Goal: Information Seeking & Learning: Find specific fact

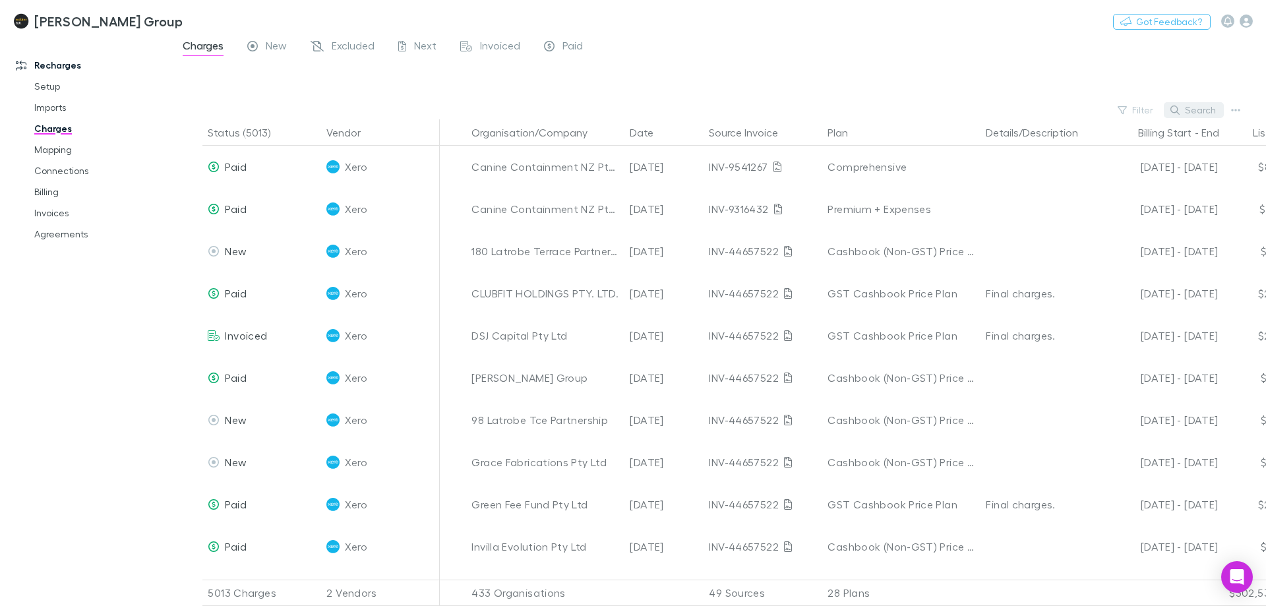
click at [1196, 109] on button "Search" at bounding box center [1194, 110] width 60 height 16
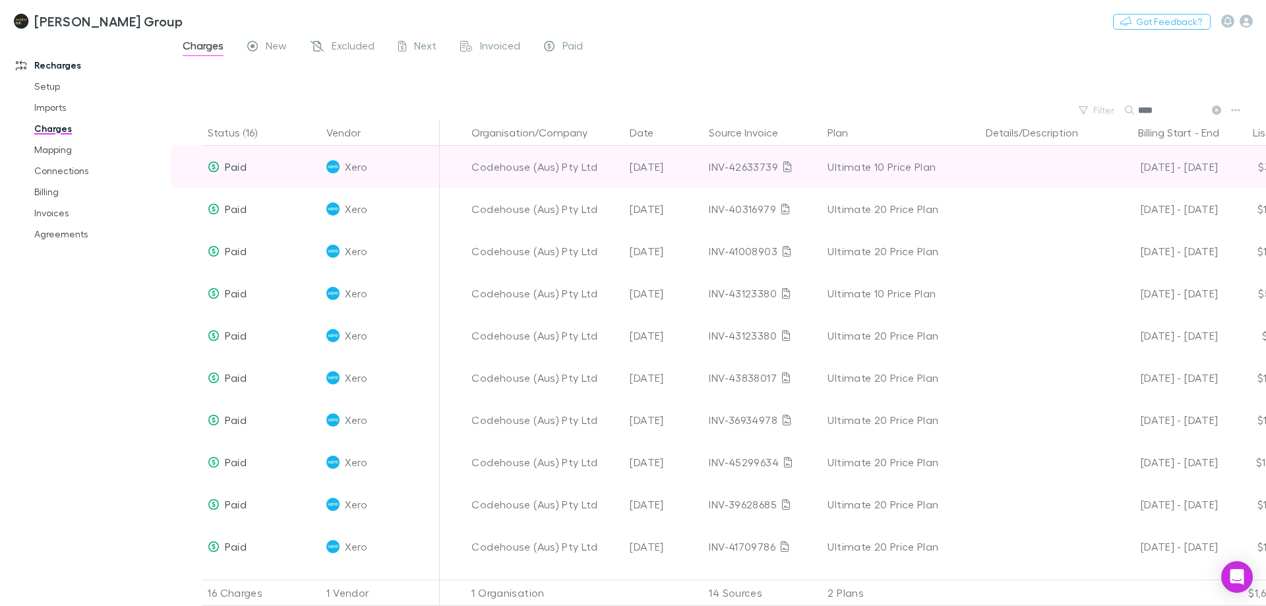
type input "****"
click at [514, 162] on div "Codehouse (Aus) Pty Ltd" at bounding box center [545, 167] width 148 height 42
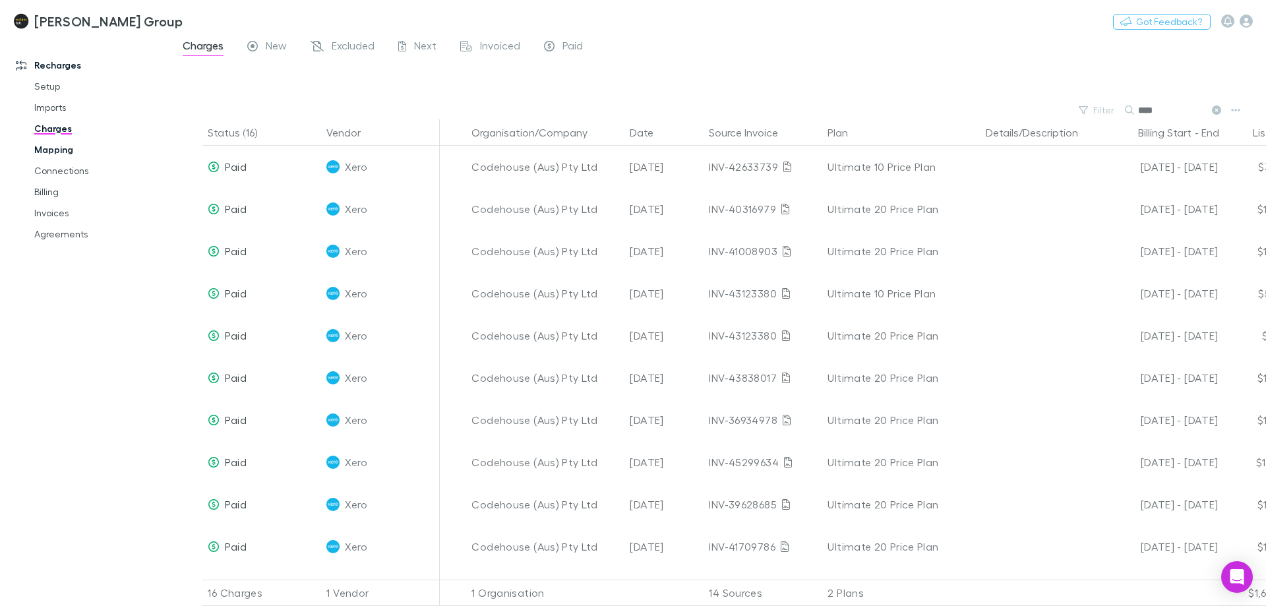
click at [74, 158] on link "Mapping" at bounding box center [99, 149] width 157 height 21
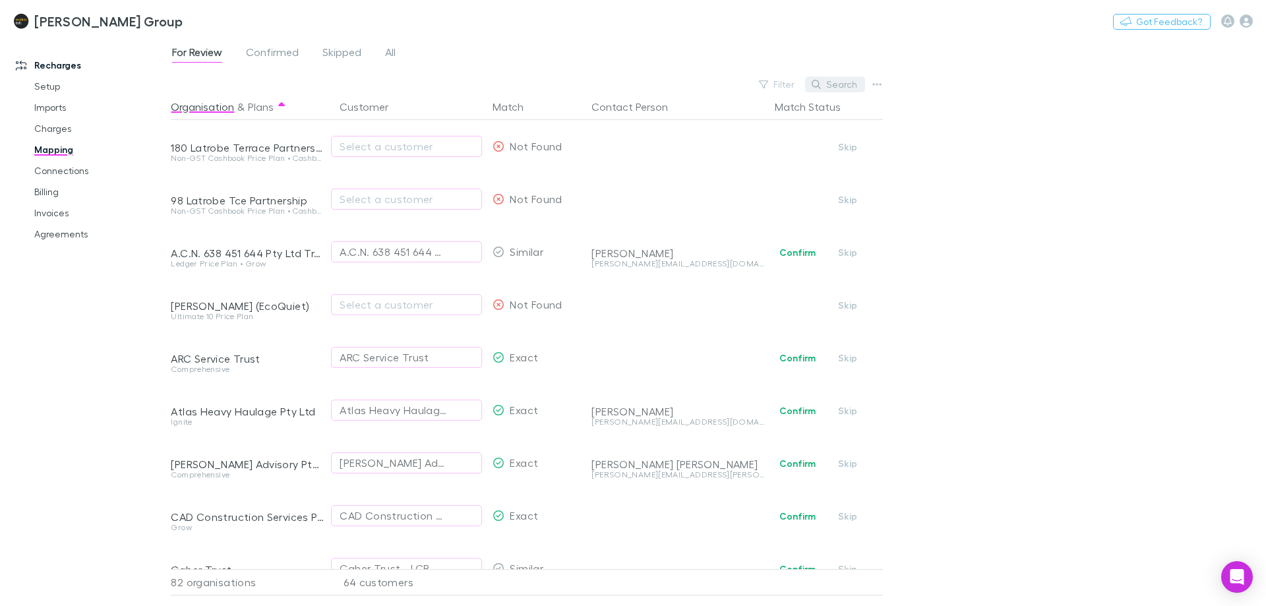
click at [864, 84] on button "Search" at bounding box center [835, 84] width 60 height 16
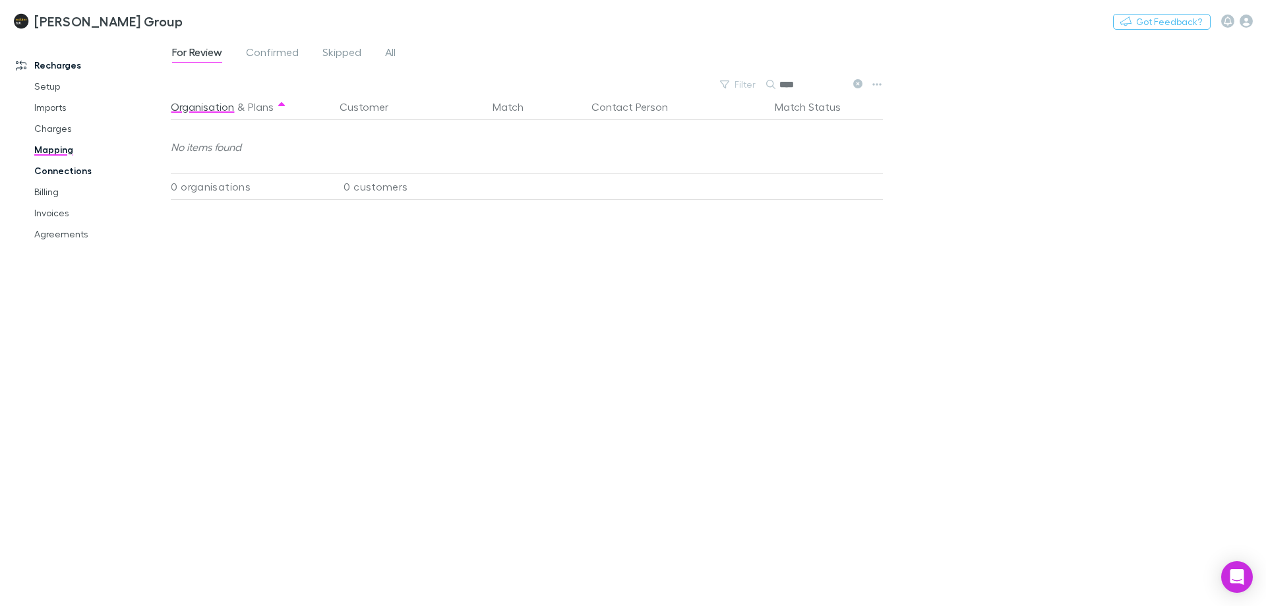
type input "****"
click at [70, 175] on link "Connections" at bounding box center [99, 170] width 157 height 21
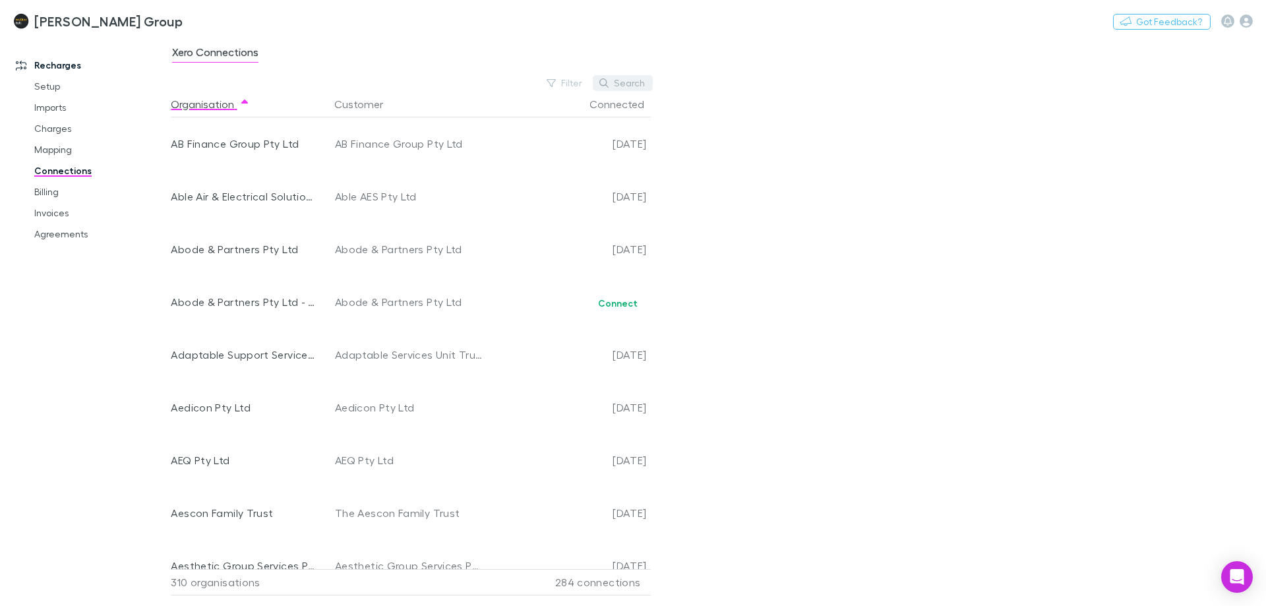
click at [631, 78] on button "Search" at bounding box center [623, 83] width 60 height 16
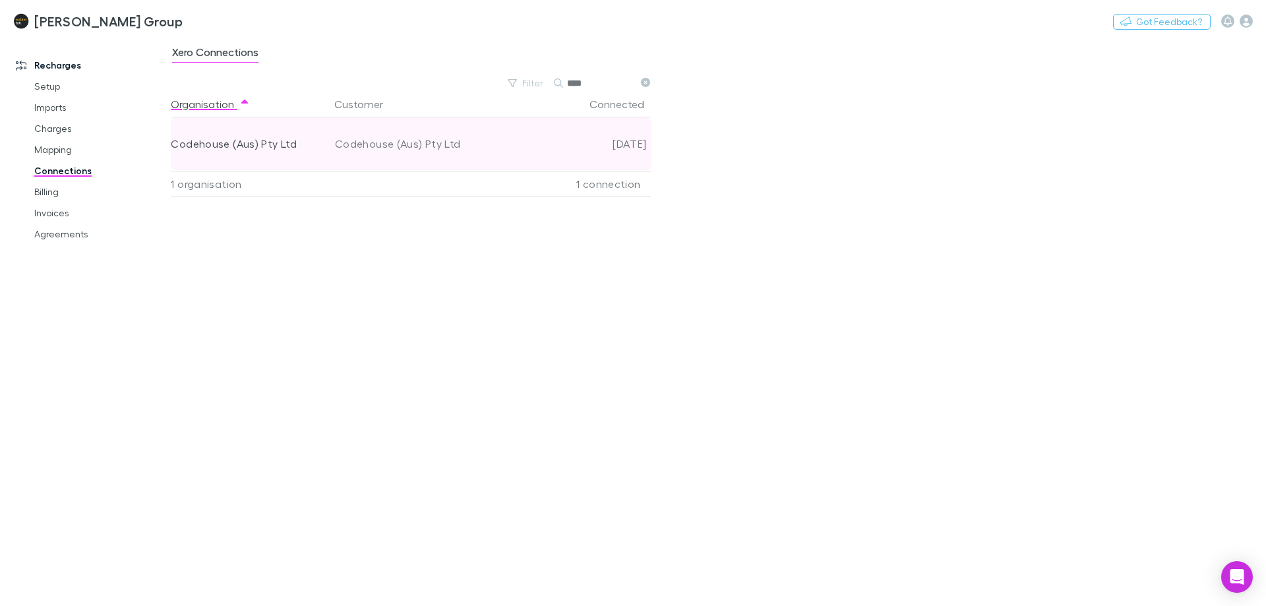
type input "****"
click at [236, 150] on div "Codehouse (Aus) Pty Ltd" at bounding box center [244, 143] width 146 height 53
click at [276, 147] on div "Codehouse (Aus) Pty Ltd" at bounding box center [244, 143] width 146 height 53
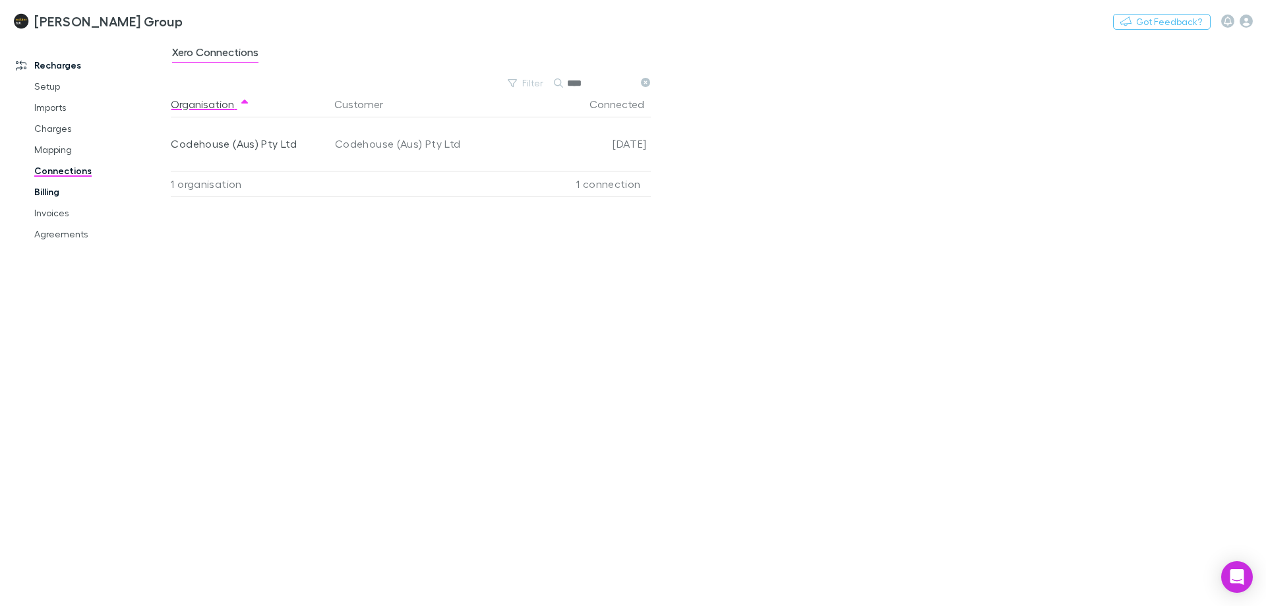
click at [87, 196] on link "Billing" at bounding box center [99, 191] width 157 height 21
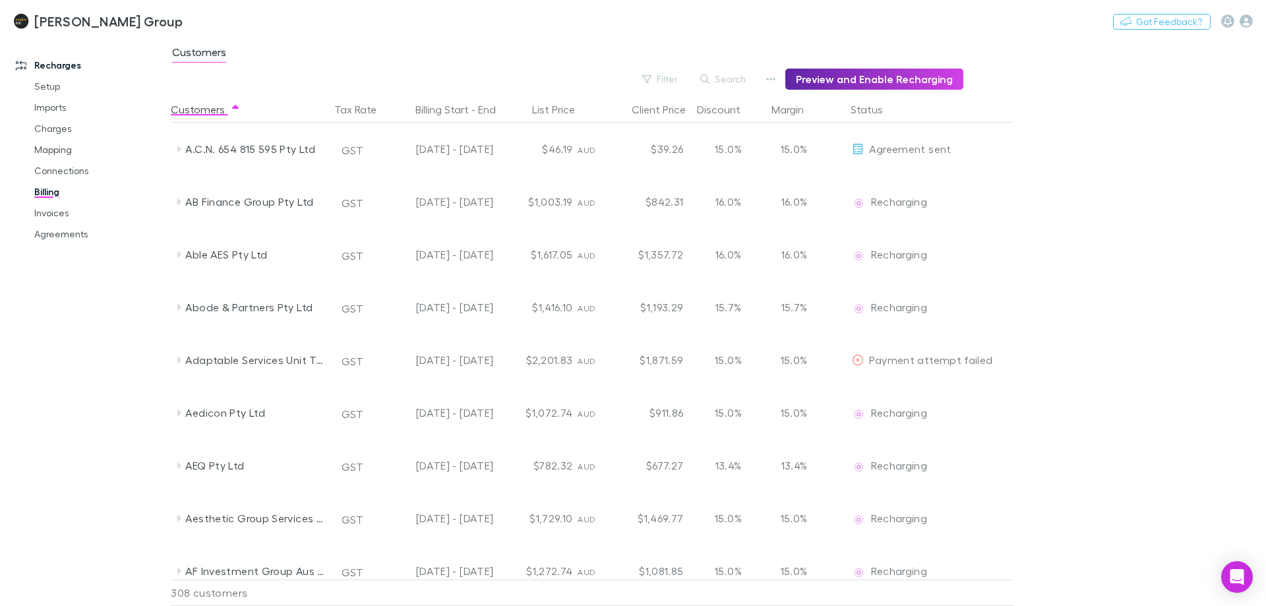
click at [709, 80] on icon "button" at bounding box center [704, 79] width 9 height 9
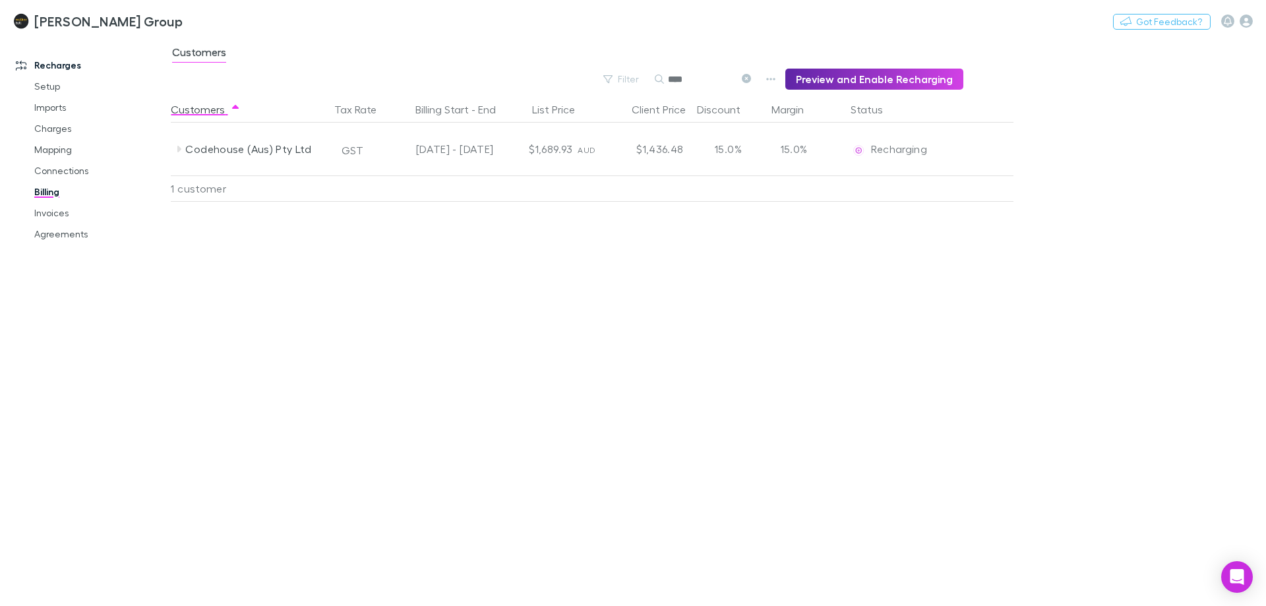
click at [713, 80] on input "****" at bounding box center [701, 79] width 66 height 18
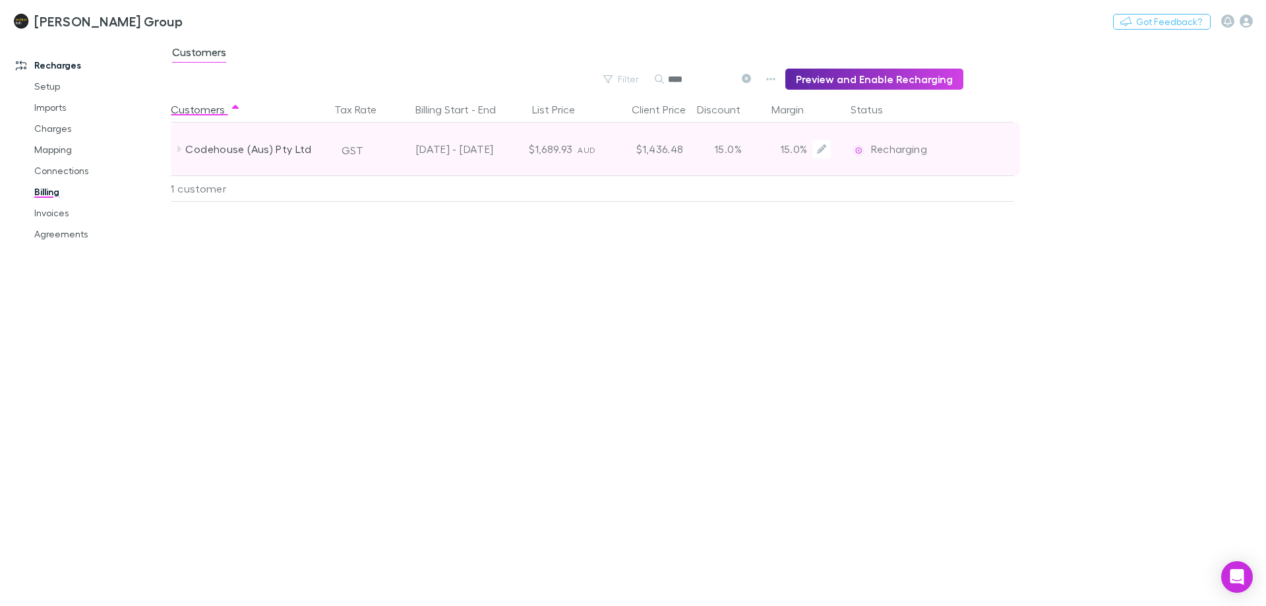
type input "****"
click at [222, 150] on div "Codehouse (Aus) Pty Ltd" at bounding box center [255, 149] width 140 height 53
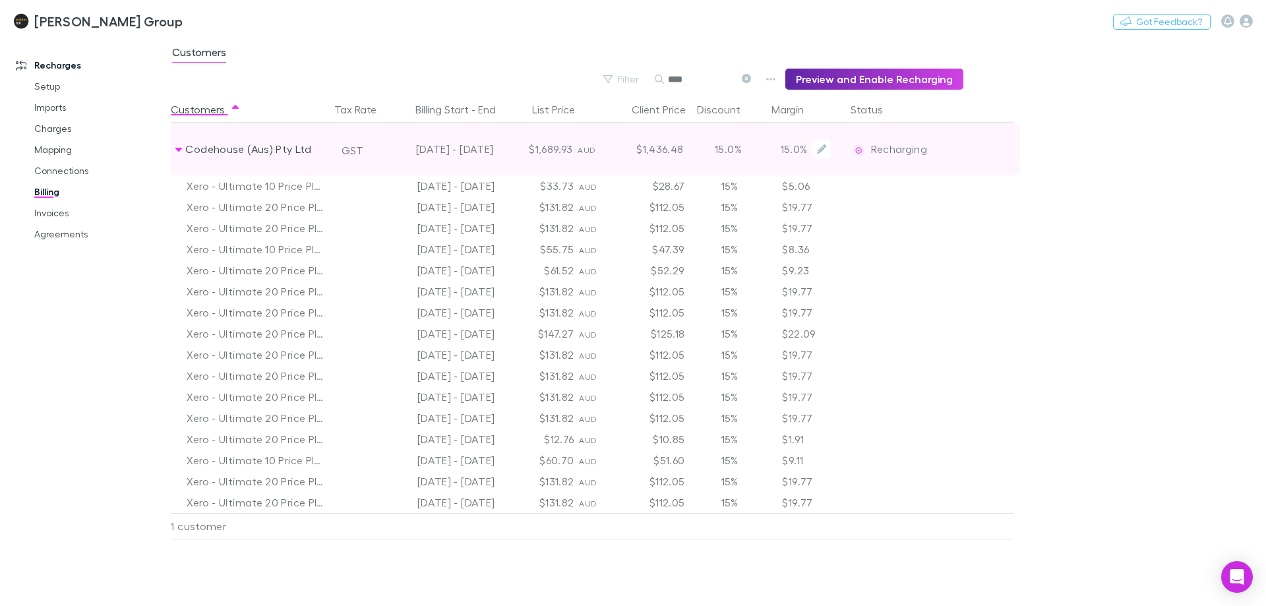
click at [225, 149] on div "Codehouse (Aus) Pty Ltd" at bounding box center [255, 149] width 140 height 53
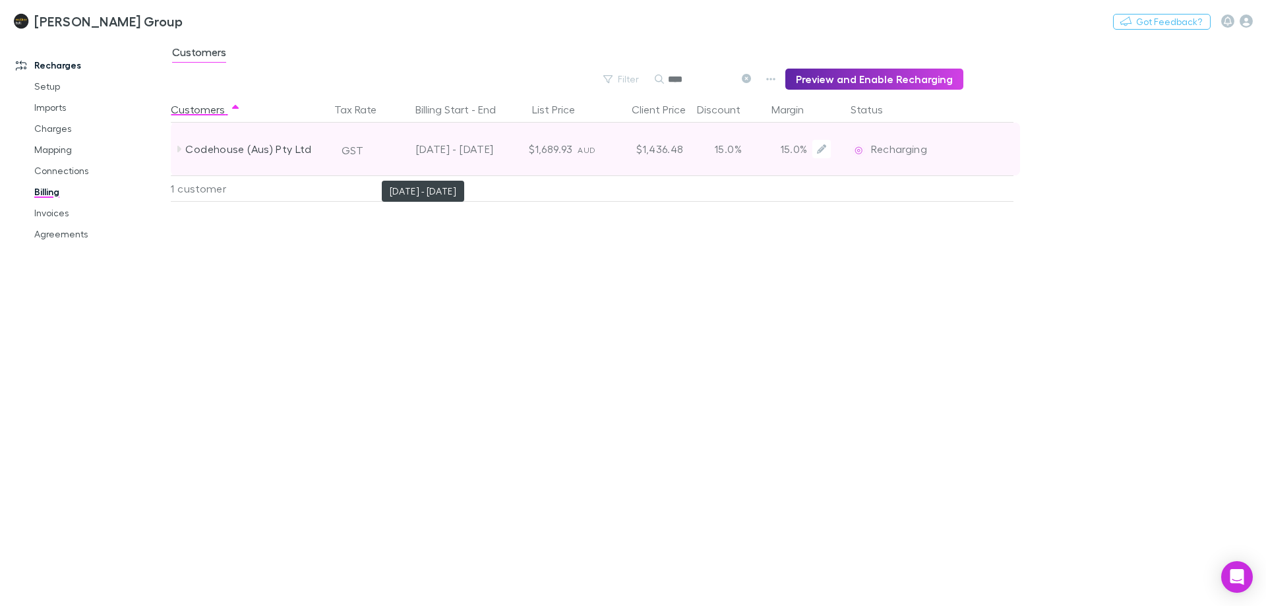
click at [450, 144] on div "[DATE] - [DATE]" at bounding box center [439, 149] width 108 height 53
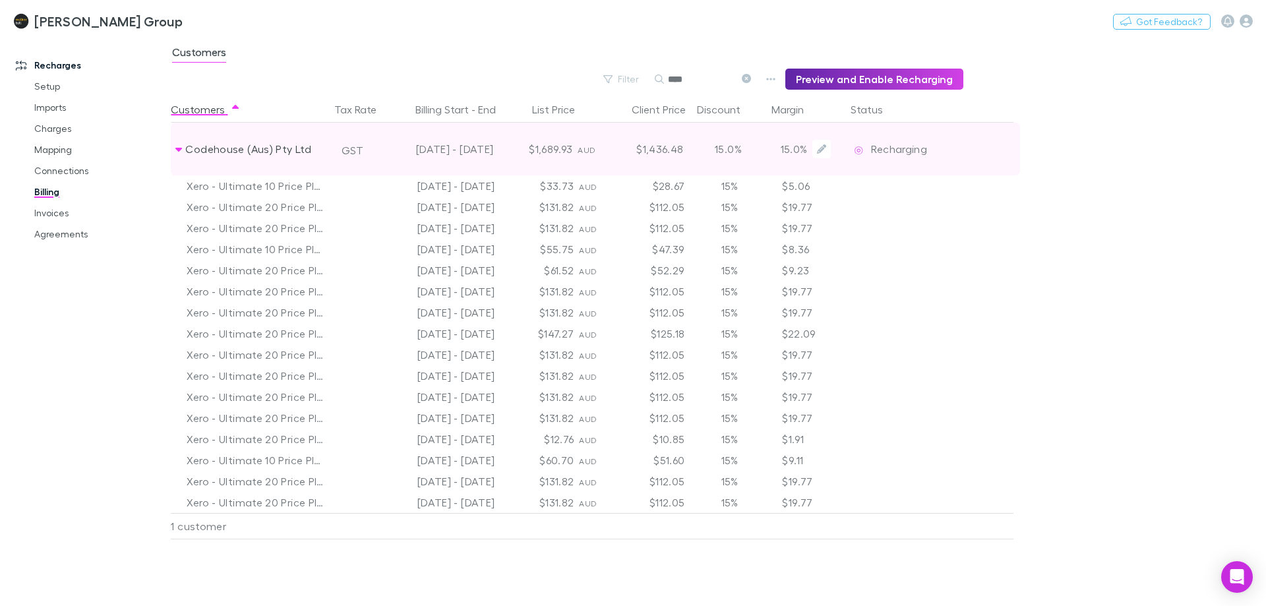
click at [905, 141] on div "Recharging" at bounding box center [889, 149] width 75 height 53
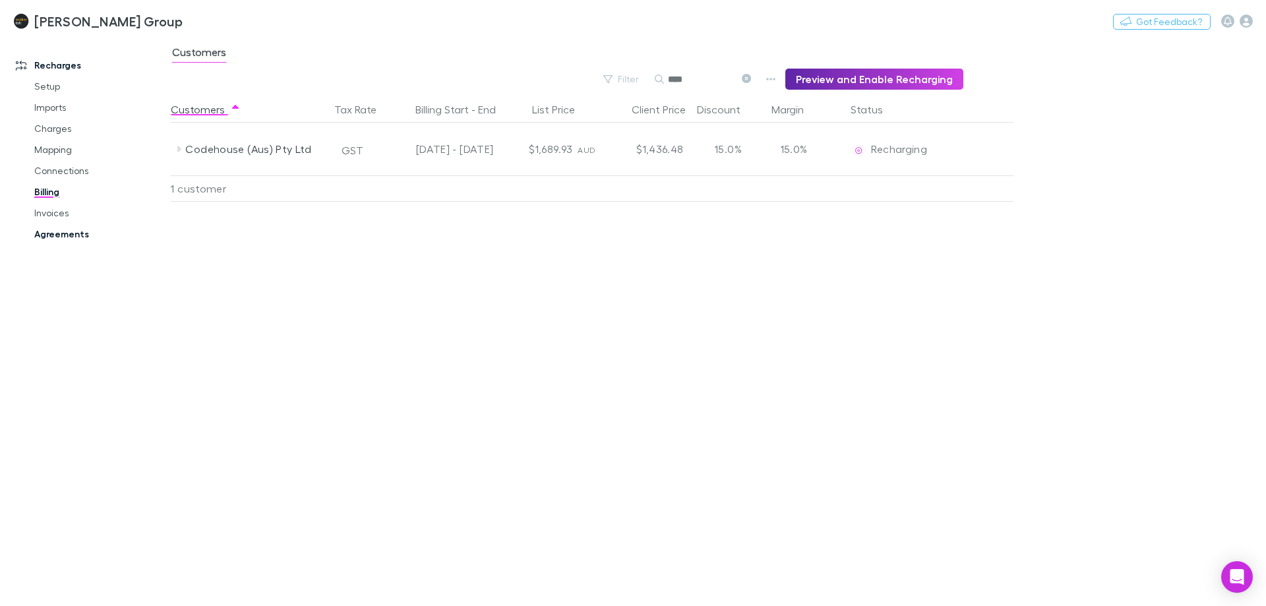
click at [96, 235] on link "Agreements" at bounding box center [99, 234] width 157 height 21
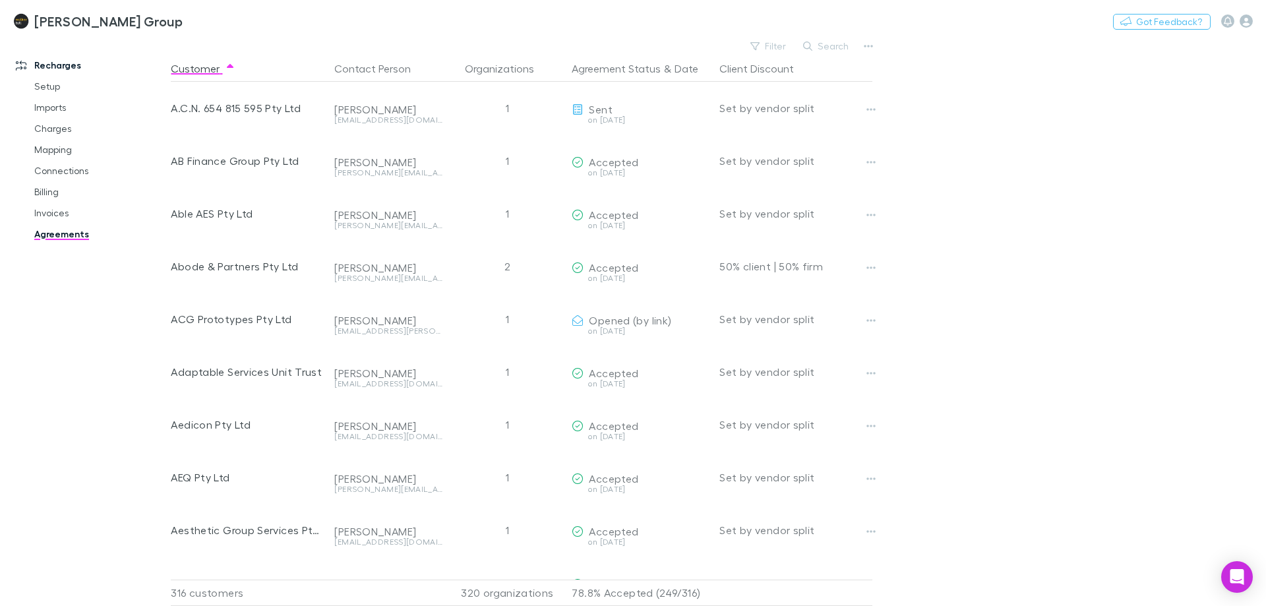
click at [831, 48] on button "Search" at bounding box center [826, 46] width 60 height 16
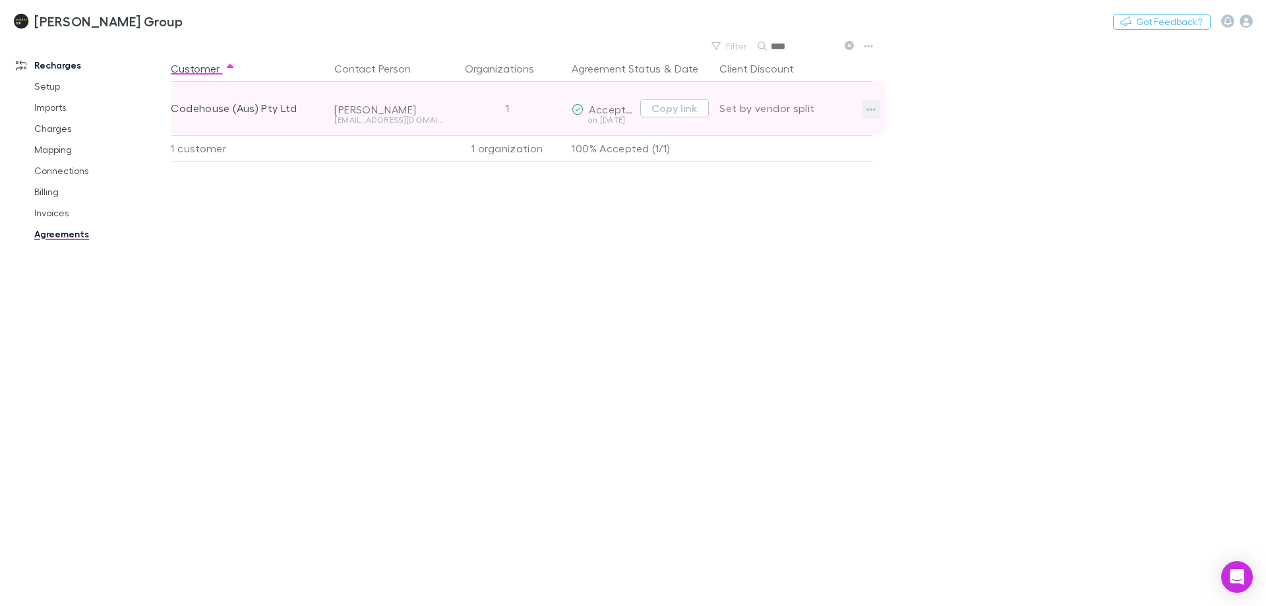
type input "****"
click at [876, 108] on button "button" at bounding box center [871, 109] width 18 height 18
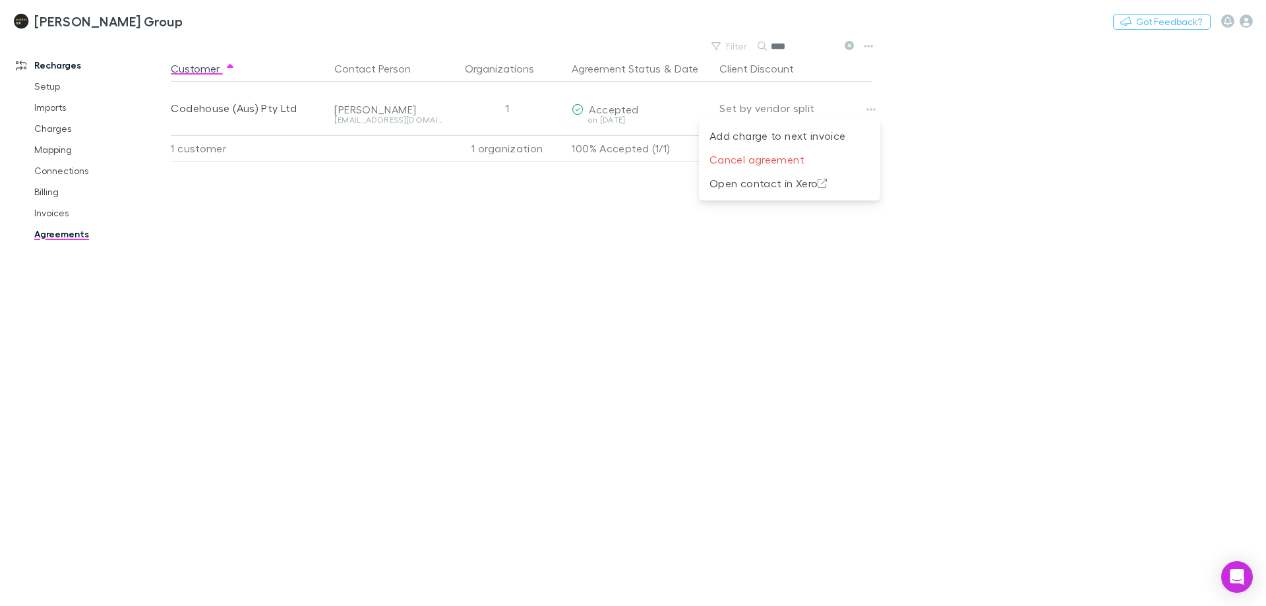
click at [926, 136] on div at bounding box center [633, 303] width 1266 height 606
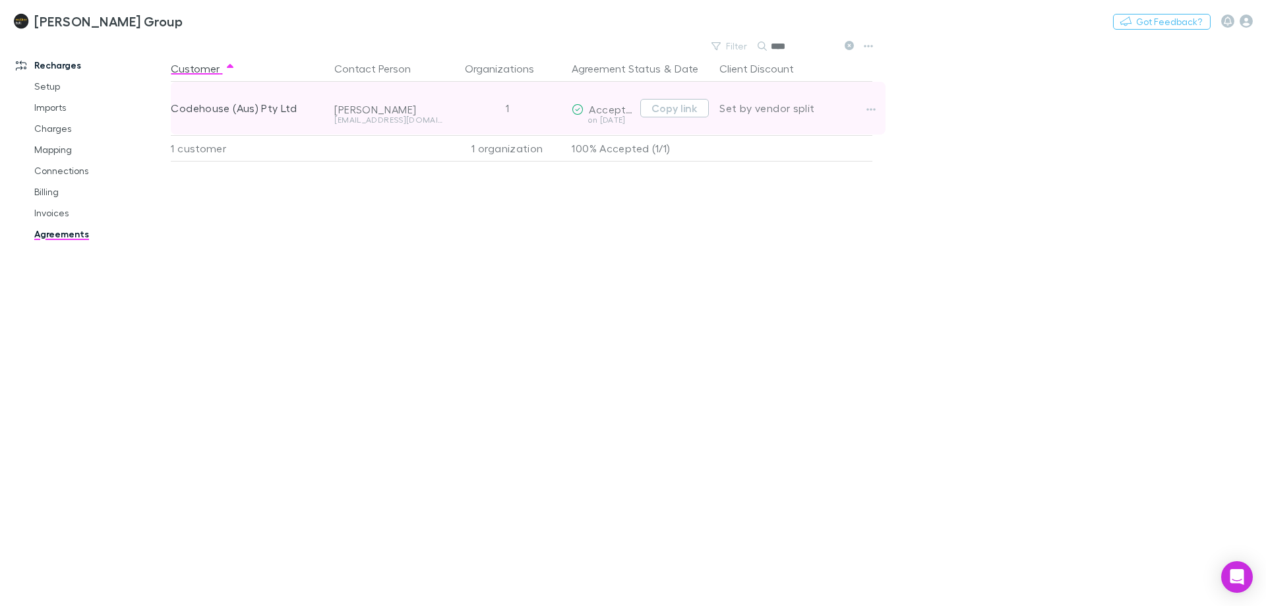
click at [253, 108] on div "Codehouse (Aus) Pty Ltd" at bounding box center [247, 108] width 153 height 53
click at [866, 106] on button "button" at bounding box center [871, 109] width 18 height 18
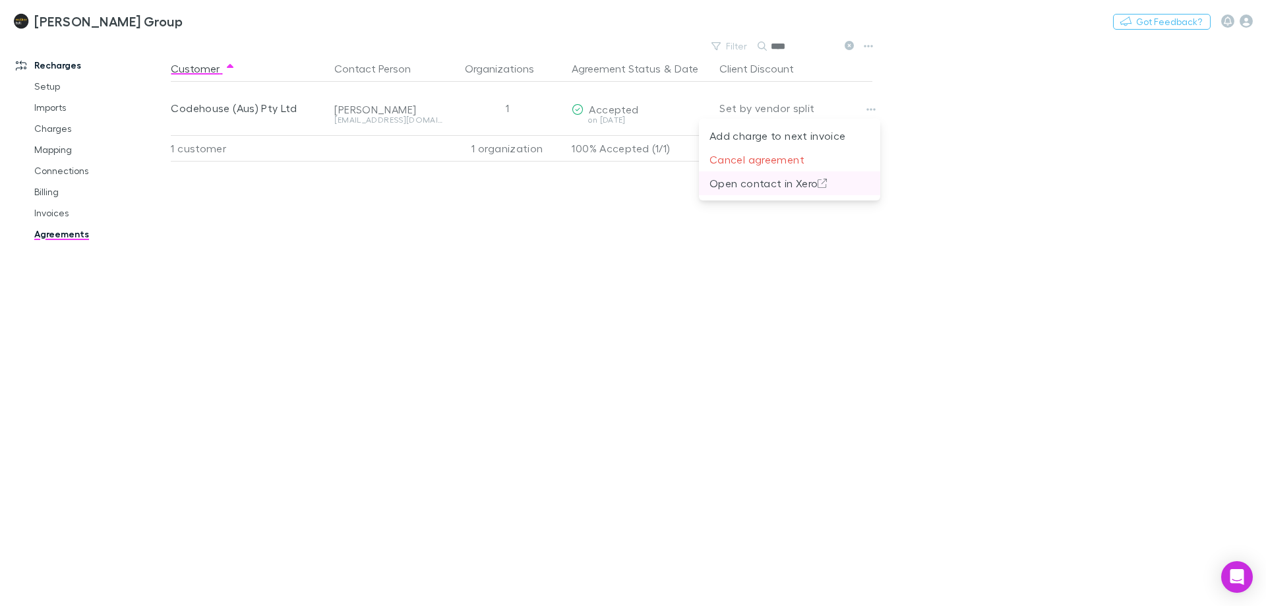
click at [822, 176] on p "Open contact in Xero" at bounding box center [789, 183] width 160 height 16
click at [1231, 579] on icon "Open Intercom Messenger" at bounding box center [1236, 576] width 15 height 17
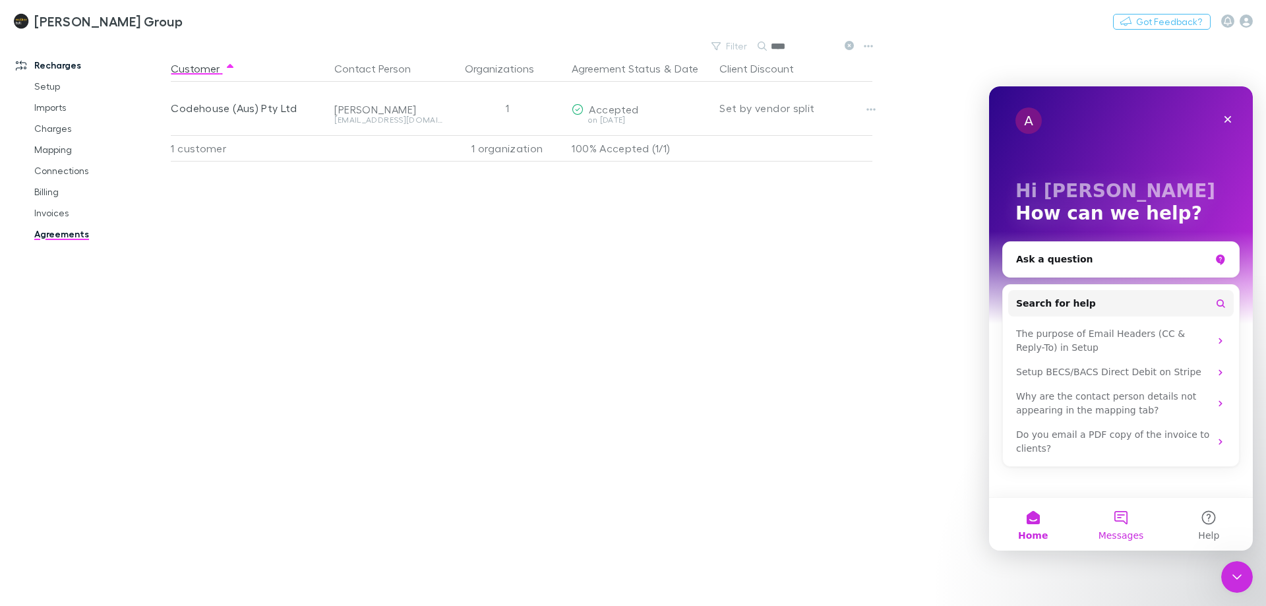
click at [1151, 518] on button "Messages" at bounding box center [1121, 524] width 88 height 53
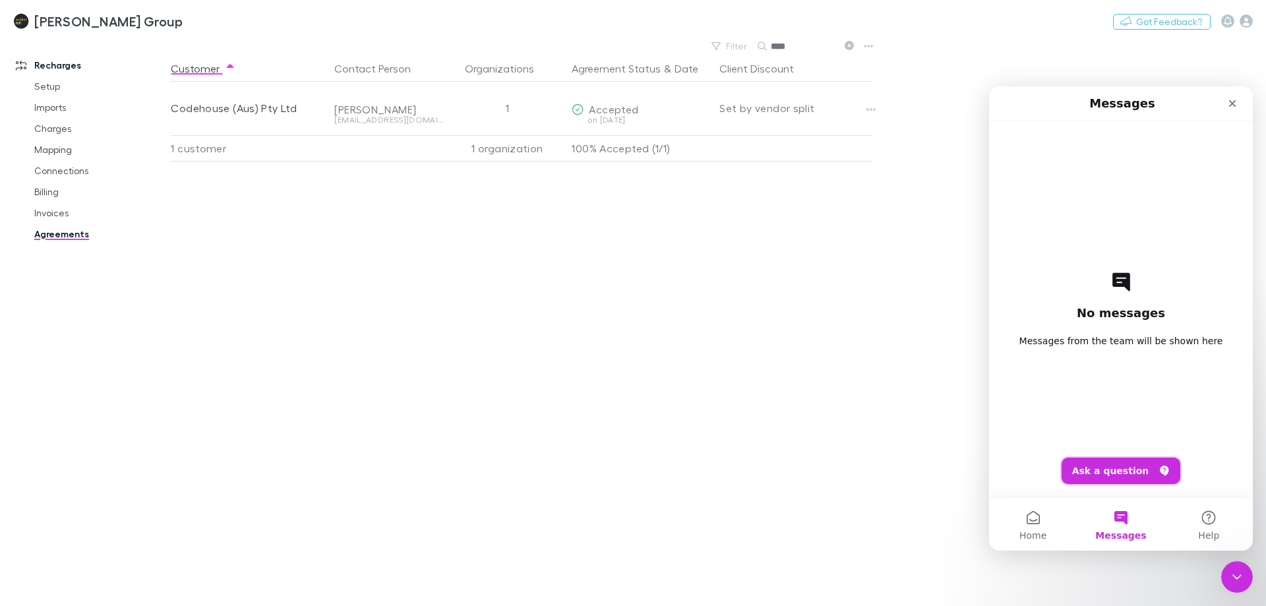
click at [1136, 477] on button "Ask a question" at bounding box center [1121, 471] width 119 height 26
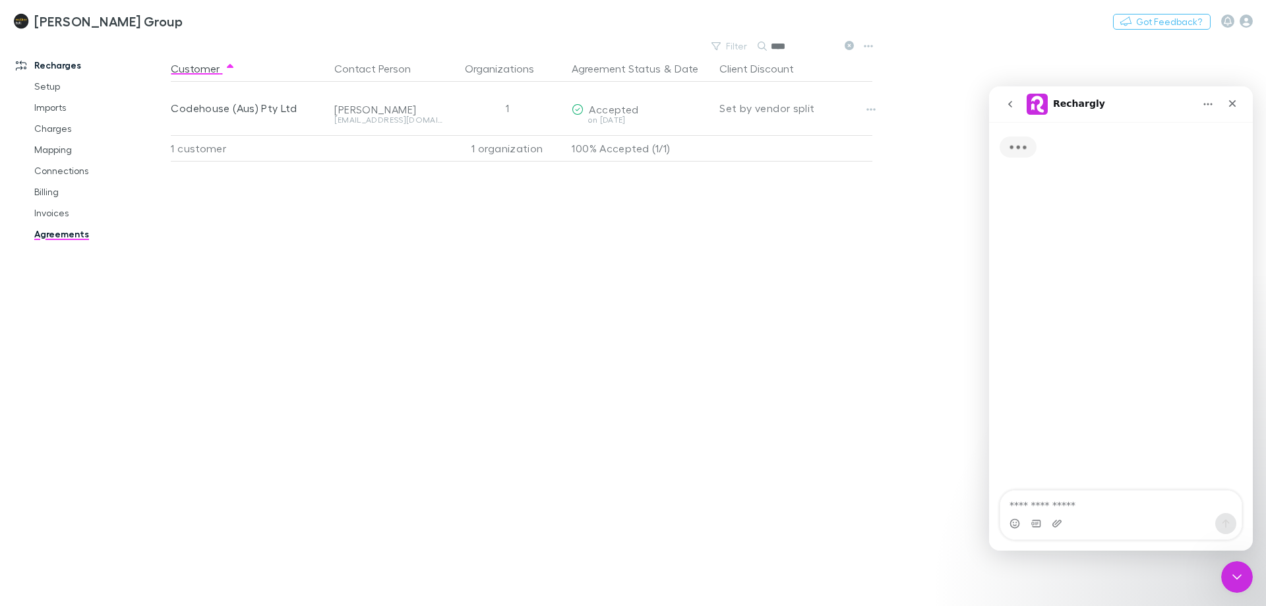
click at [1110, 503] on textarea "Ask a question…" at bounding box center [1120, 502] width 241 height 22
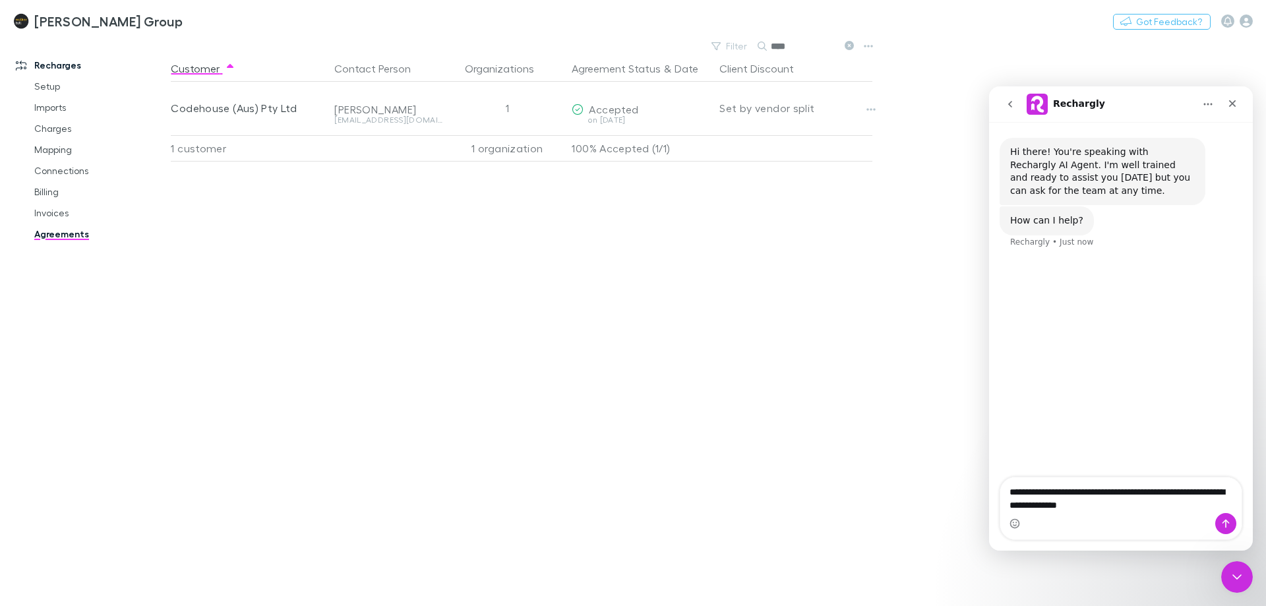
type textarea "**********"
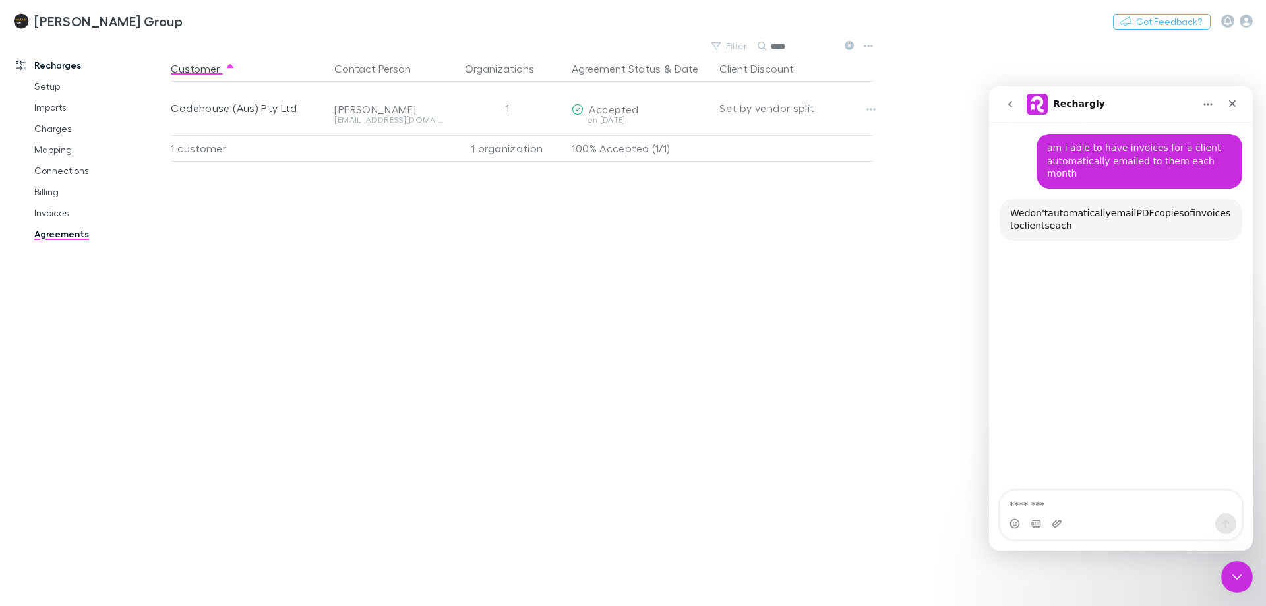
scroll to position [127, 0]
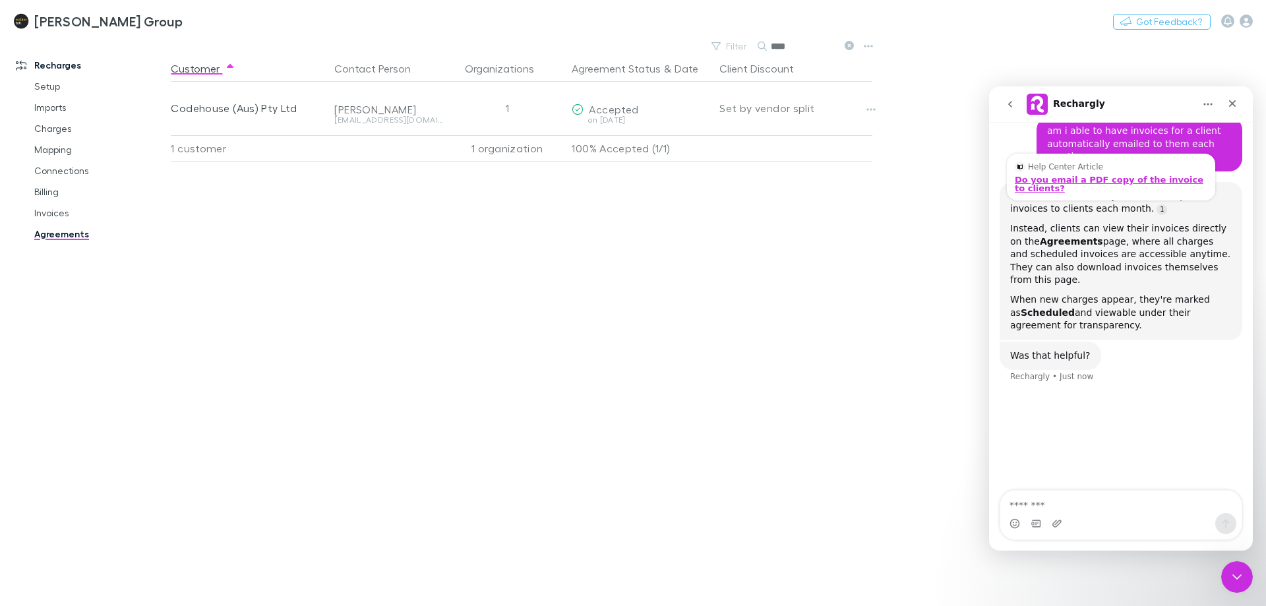
click at [1099, 175] on div "Do you email a PDF copy of the invoice to clients?" at bounding box center [1111, 183] width 193 height 17
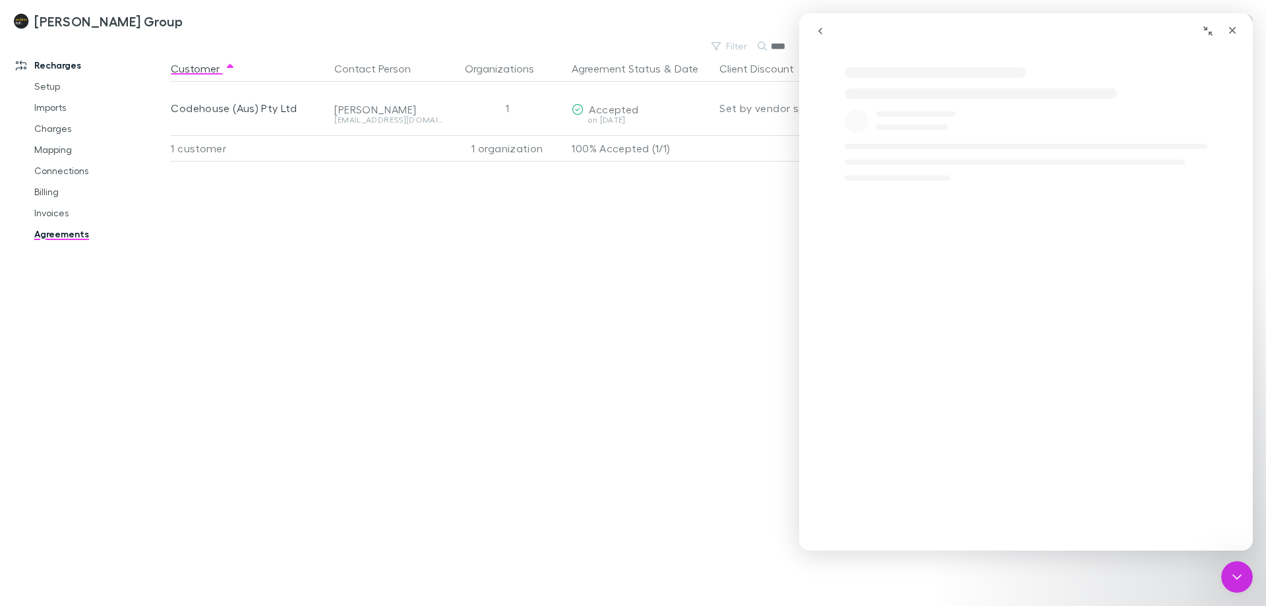
scroll to position [0, 0]
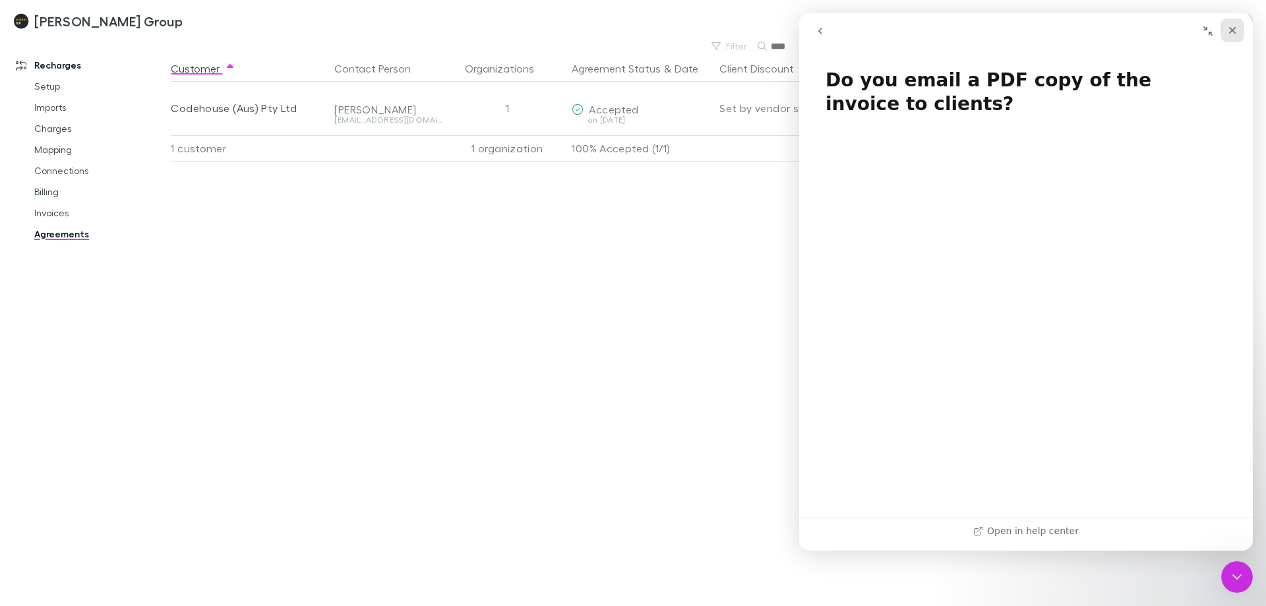
click at [1226, 26] on div "Close" at bounding box center [1232, 30] width 24 height 24
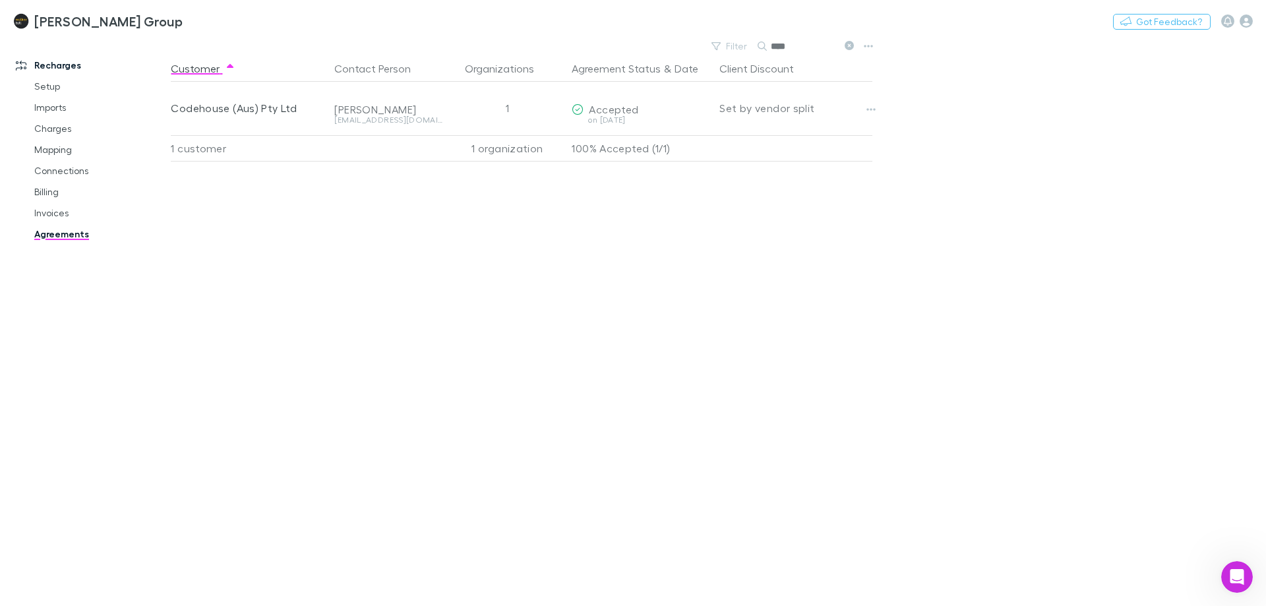
click at [647, 311] on div "Customer Contact Person Organizations Agreement Status & Date Client Discount C…" at bounding box center [533, 330] width 725 height 551
click at [49, 210] on link "Invoices" at bounding box center [99, 212] width 157 height 21
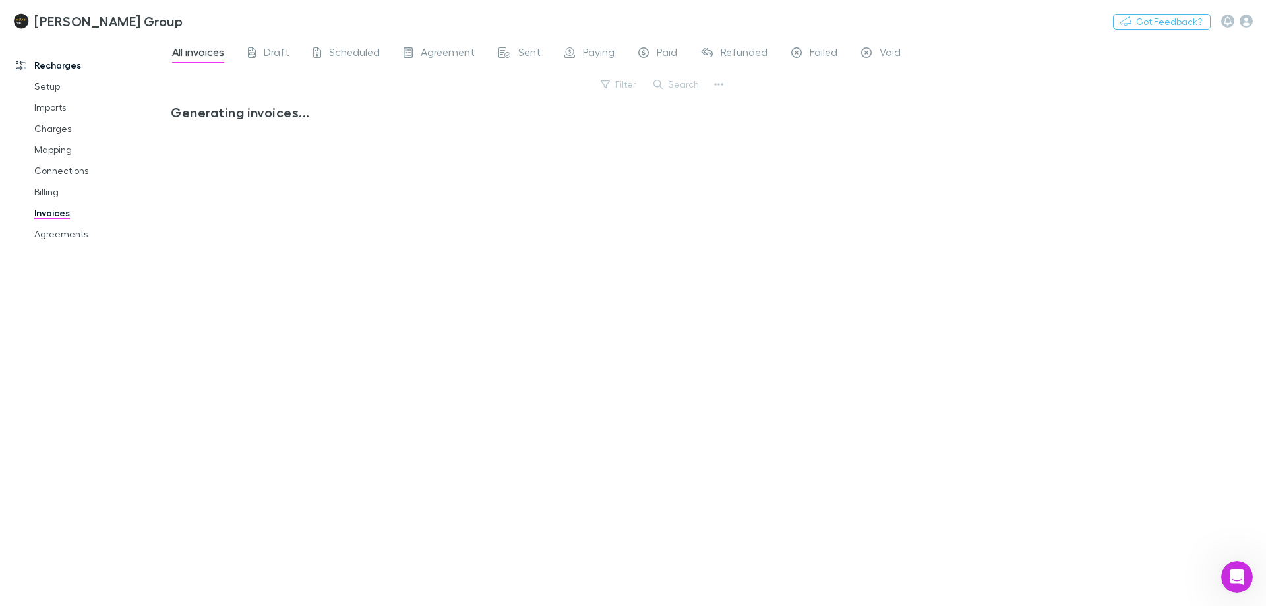
click at [670, 84] on button "Search" at bounding box center [677, 84] width 60 height 16
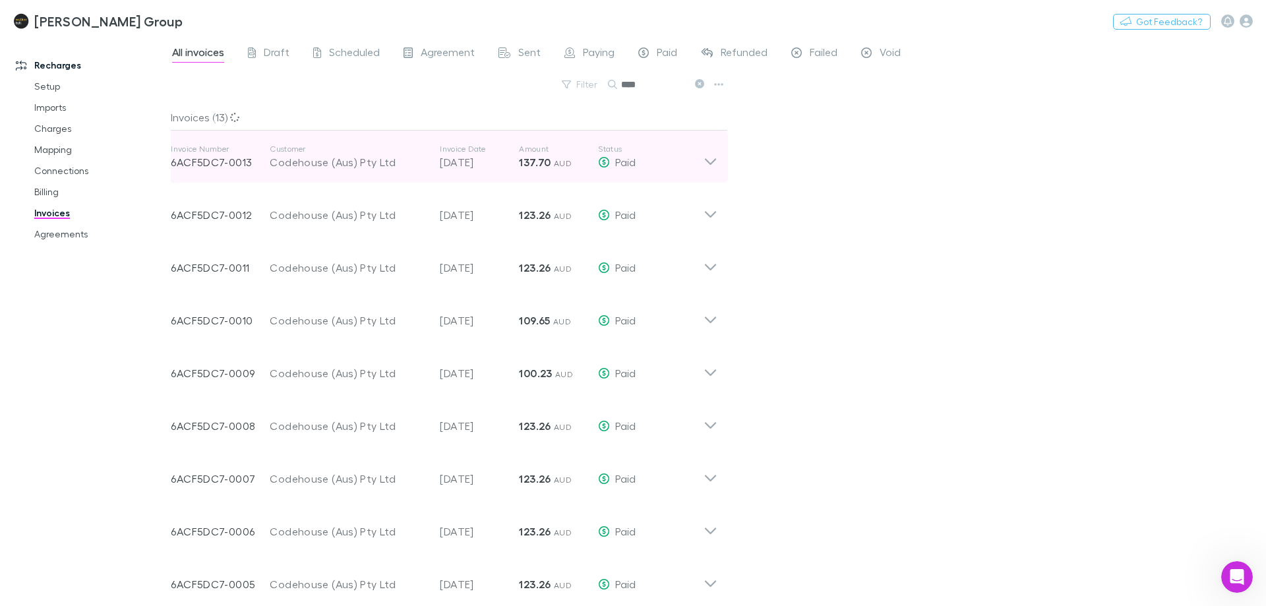
type input "****"
click at [700, 169] on div "Paid" at bounding box center [650, 162] width 105 height 16
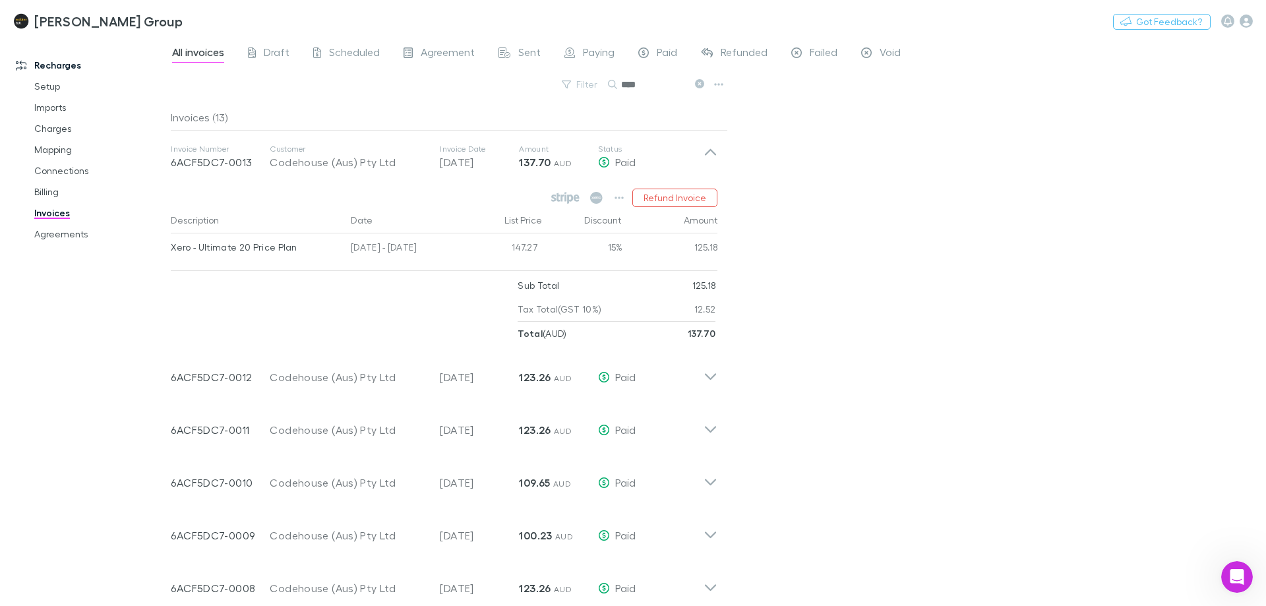
click at [924, 208] on div "All invoices Draft Scheduled Agreement Sent Paying Paid Refunded Failed Void Fi…" at bounding box center [718, 321] width 1095 height 569
click at [614, 199] on button "button" at bounding box center [619, 198] width 18 height 18
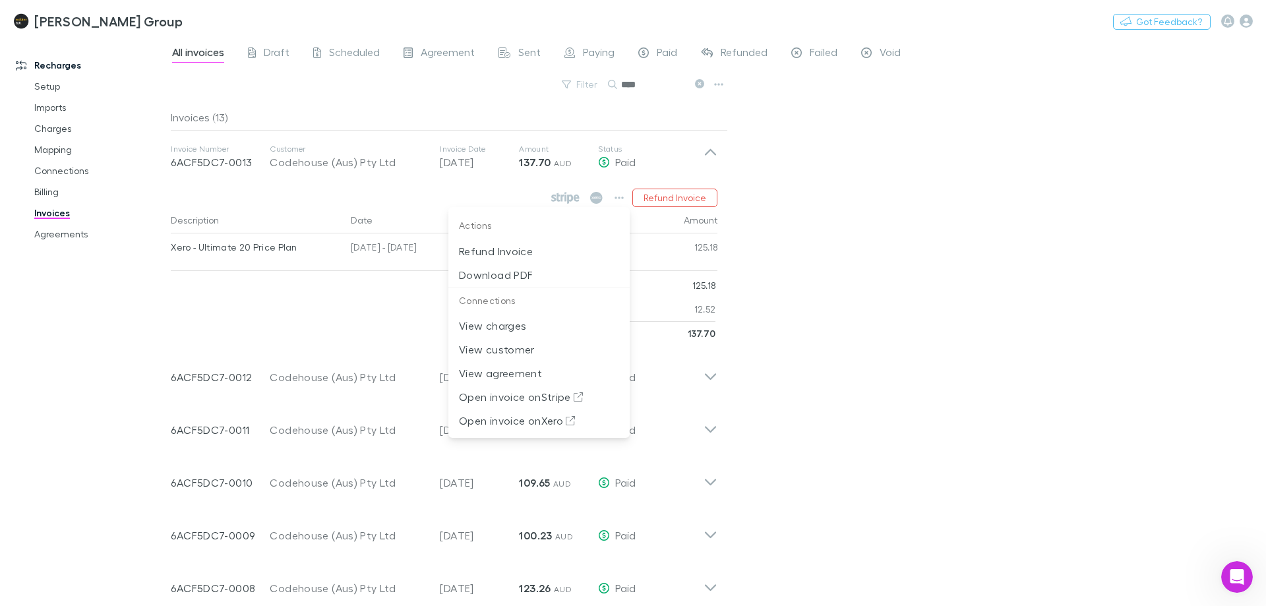
click at [885, 236] on div at bounding box center [633, 303] width 1266 height 606
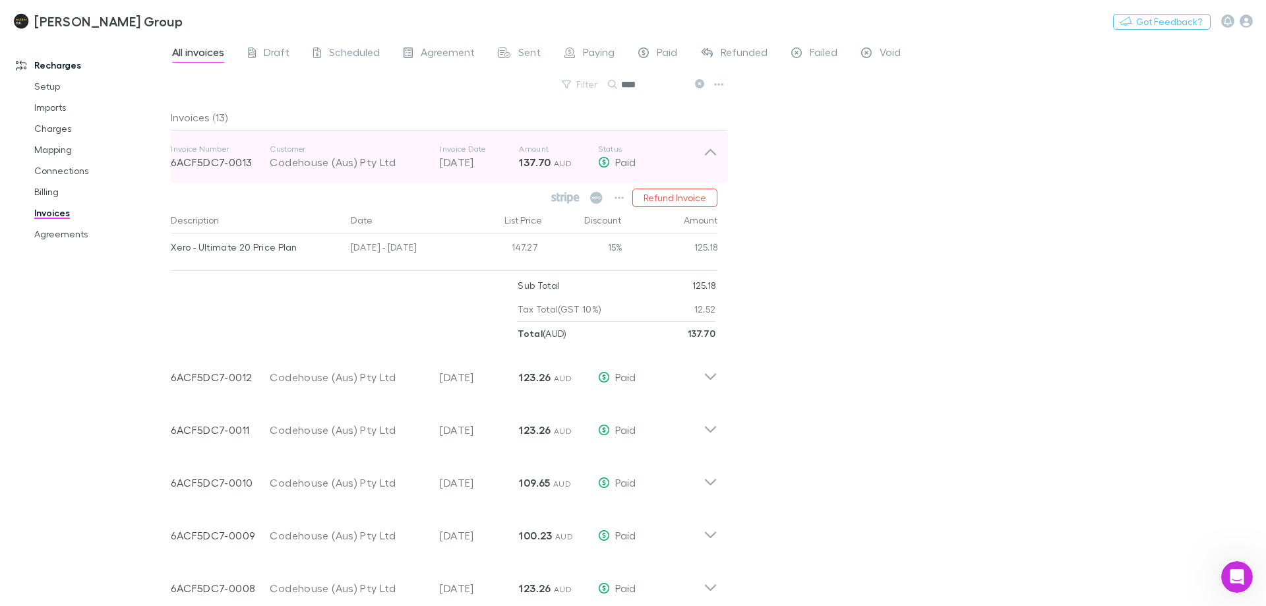
click at [709, 150] on icon at bounding box center [710, 152] width 11 height 7
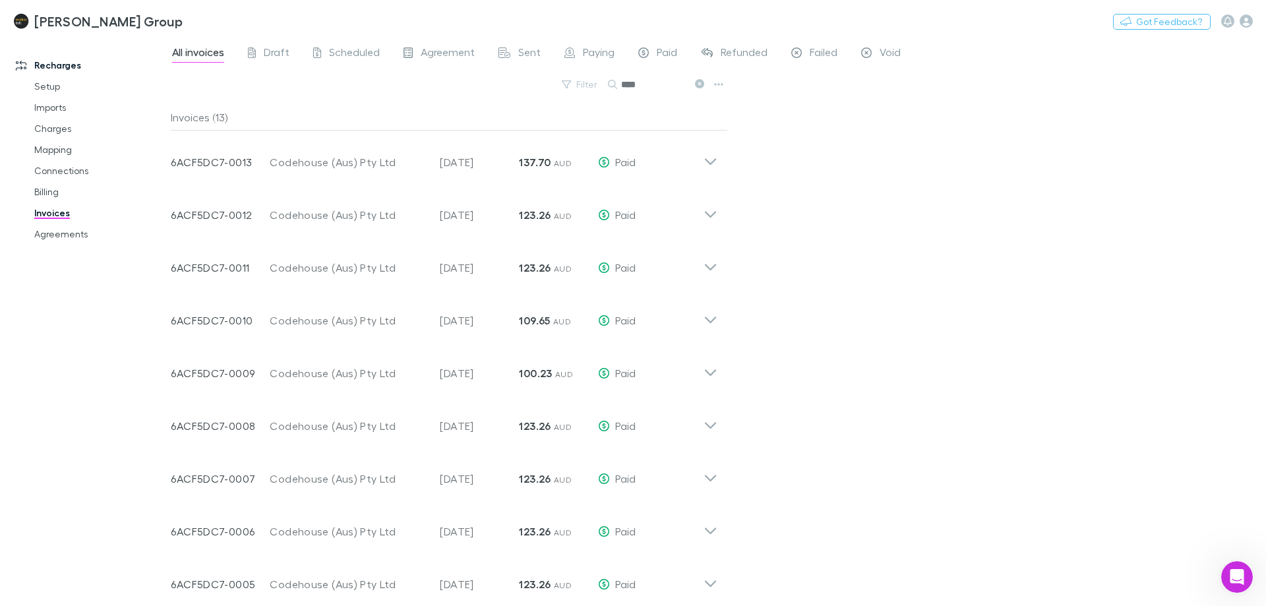
click at [887, 185] on div "All invoices Draft Scheduled Agreement Sent Paying Paid Refunded Failed Void Fi…" at bounding box center [718, 321] width 1095 height 569
click at [935, 193] on div "All invoices Draft Scheduled Agreement Sent Paying Paid Refunded Failed Void Fi…" at bounding box center [718, 321] width 1095 height 569
